Goal: Find specific page/section: Find specific page/section

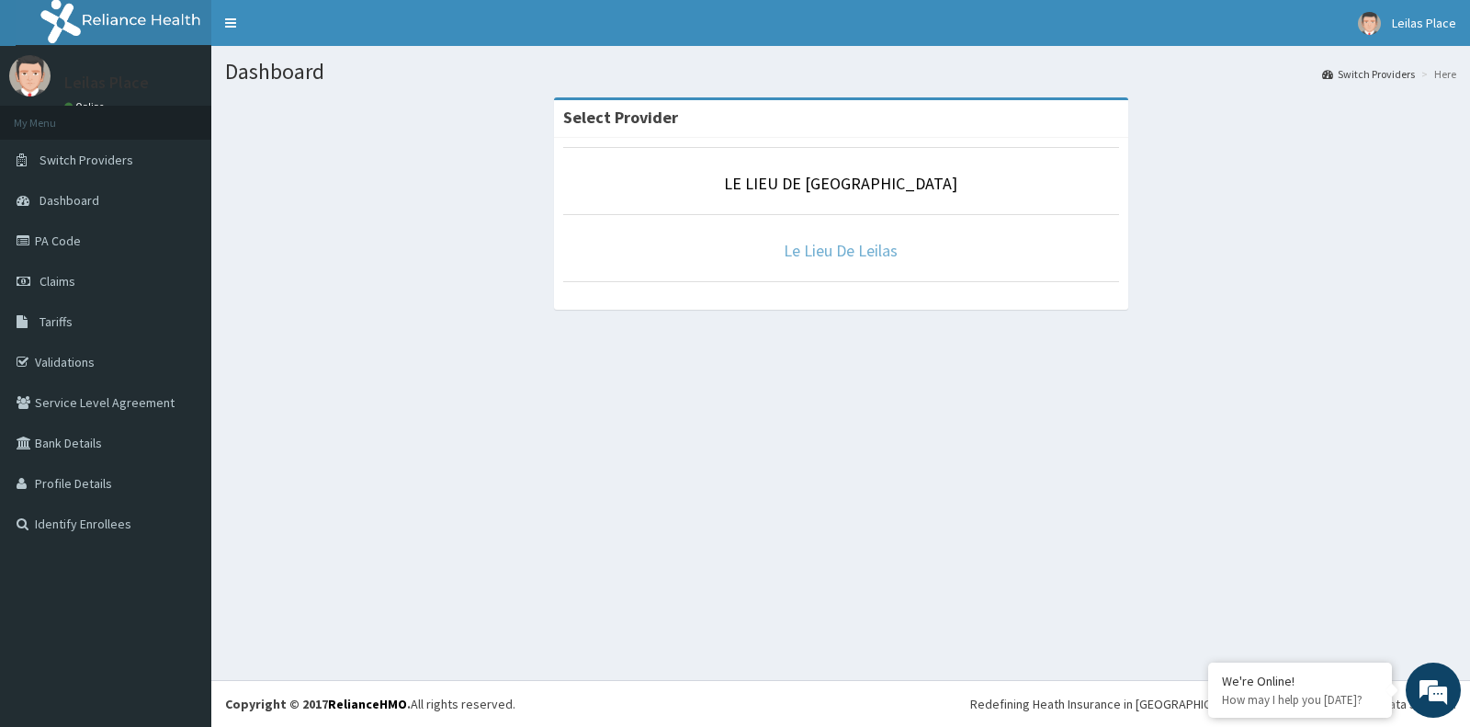
click at [879, 254] on link "Le Lieu De Leilas" at bounding box center [841, 250] width 114 height 21
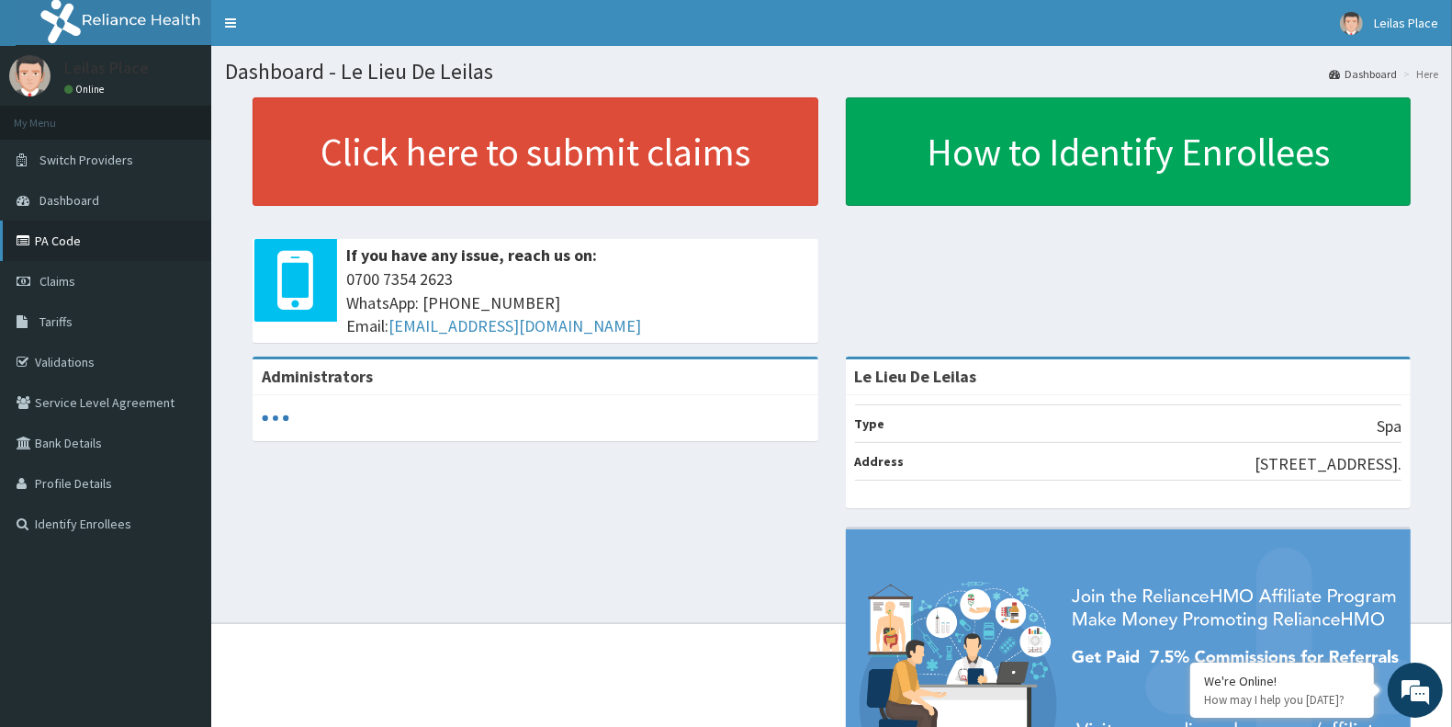
click at [66, 228] on link "PA Code" at bounding box center [105, 240] width 211 height 40
